Goal: Find specific page/section: Find specific page/section

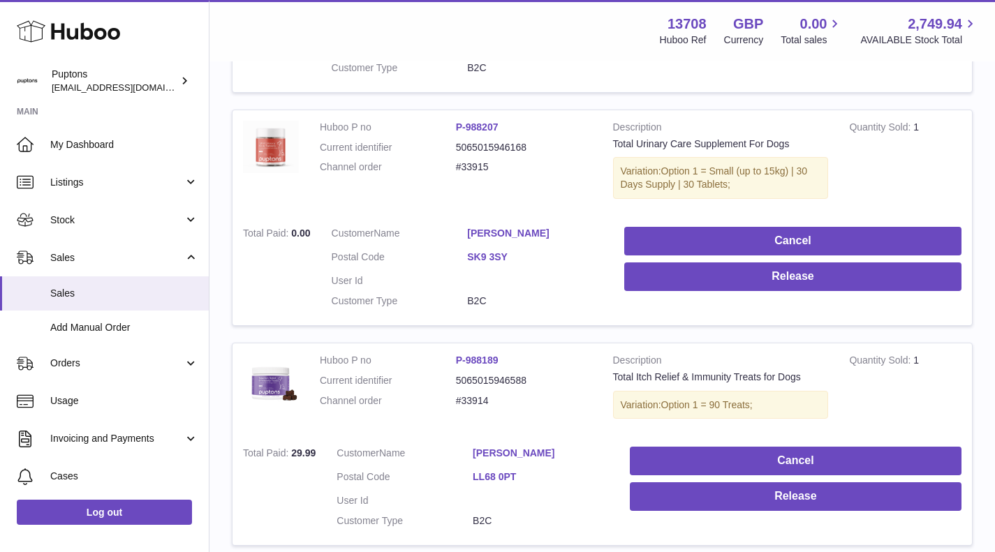
click at [55, 24] on icon at bounding box center [68, 31] width 103 height 28
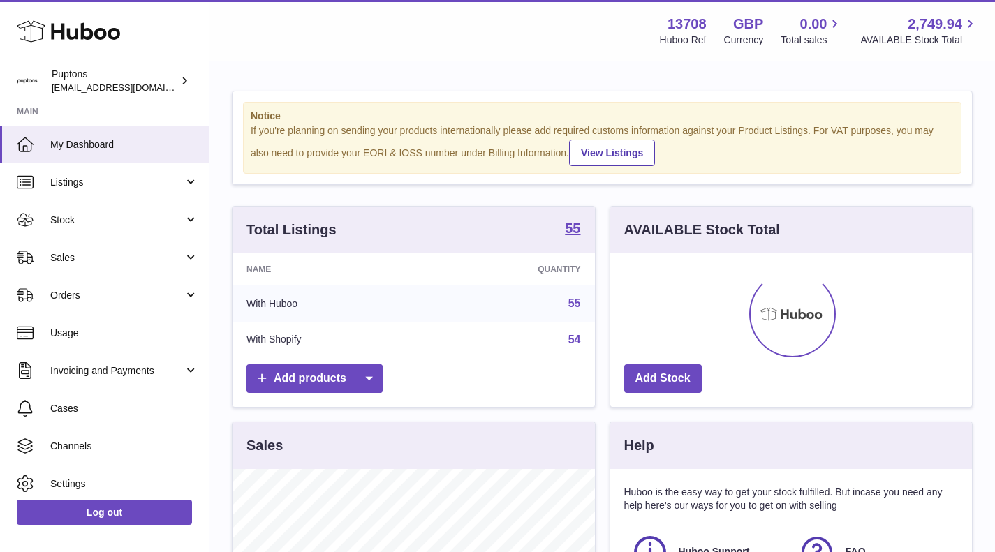
scroll to position [218, 362]
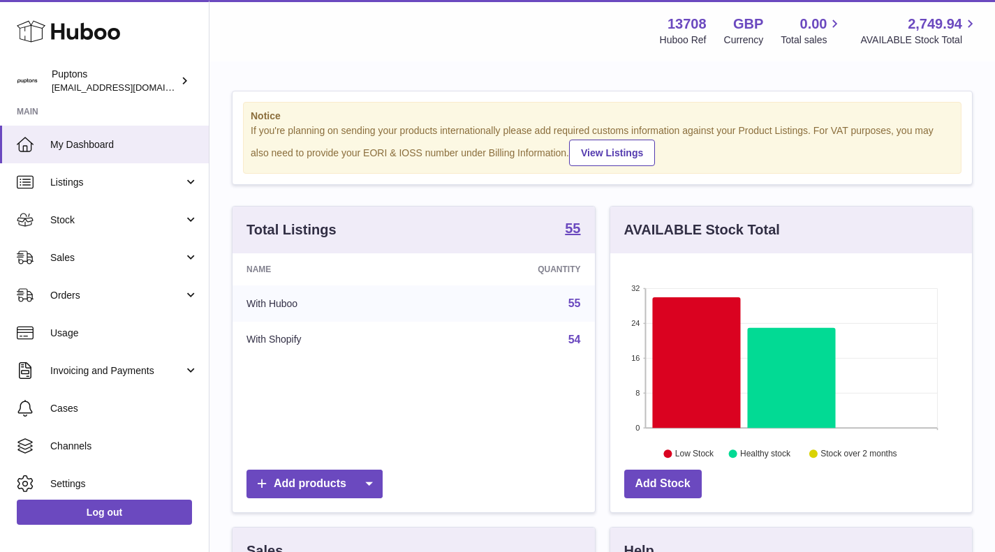
click at [98, 268] on link "Sales" at bounding box center [104, 258] width 209 height 38
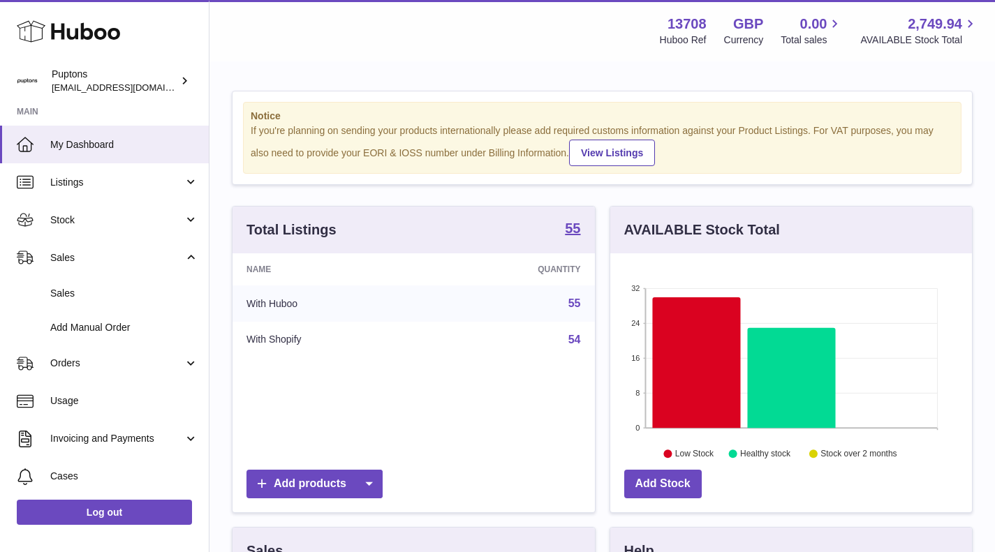
click at [103, 299] on span "Sales" at bounding box center [124, 293] width 148 height 13
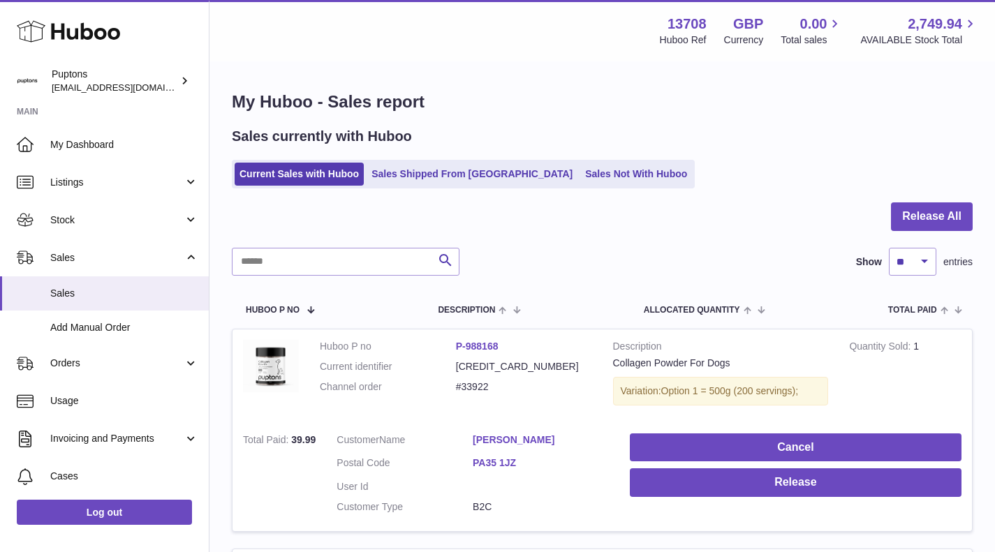
click at [580, 174] on link "Sales Not With Huboo" at bounding box center [636, 174] width 112 height 23
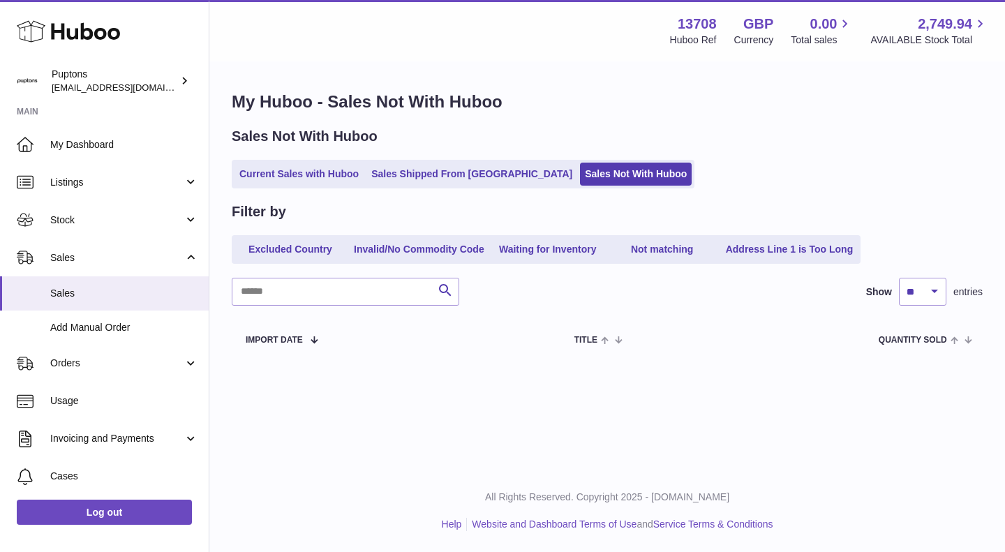
click at [307, 176] on link "Current Sales with Huboo" at bounding box center [299, 174] width 129 height 23
